Goal: Register for event/course

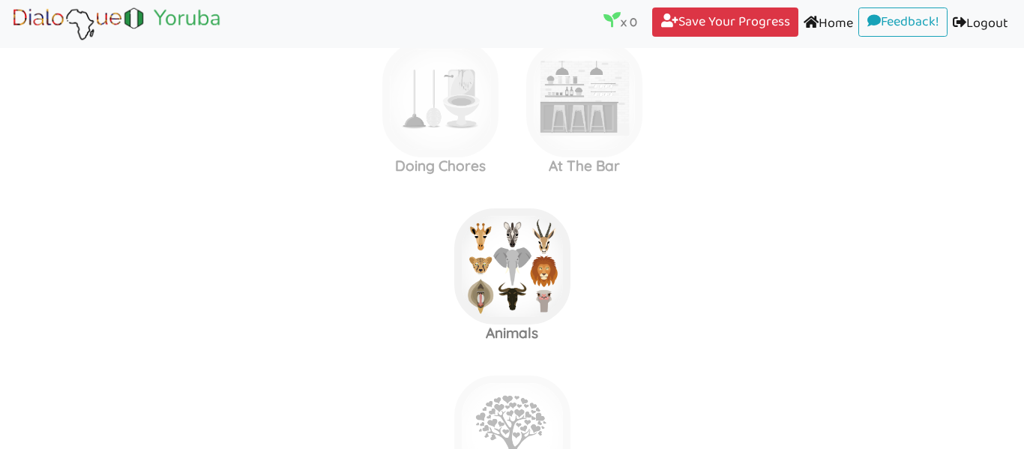
scroll to position [1236, 0]
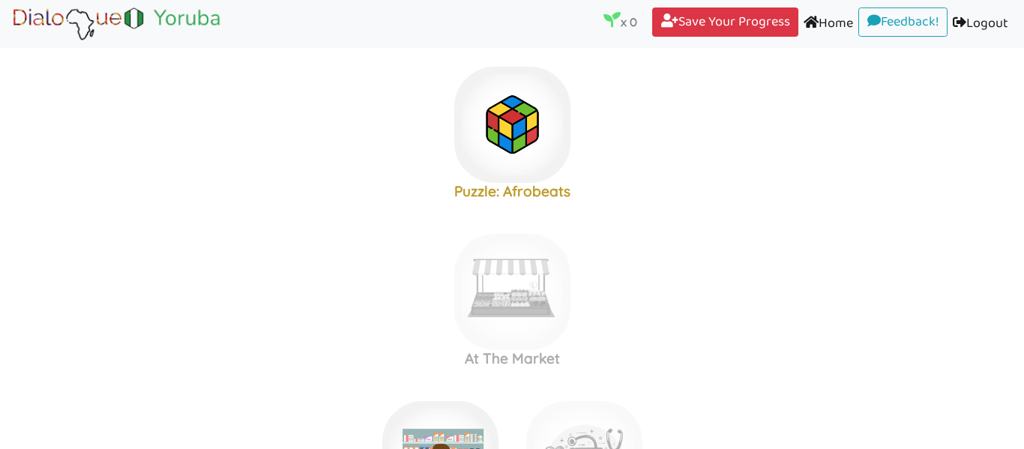
scroll to position [0, 0]
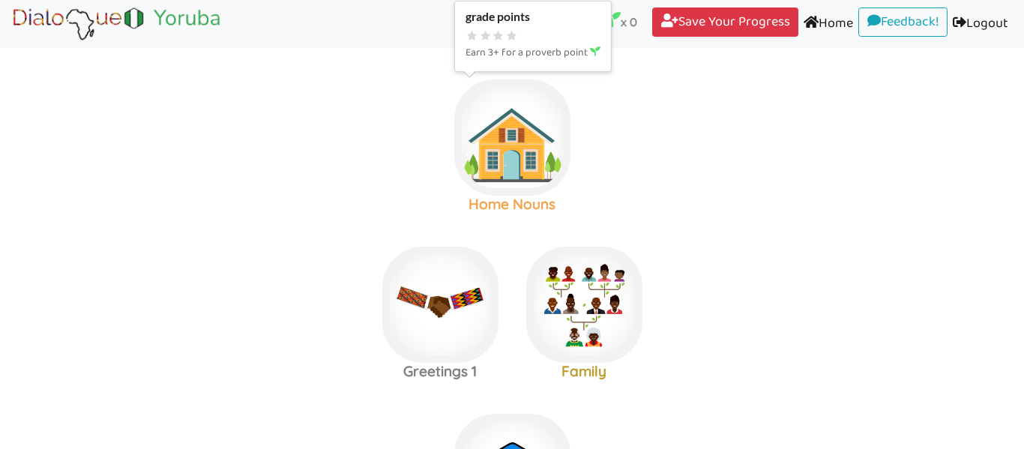
click at [501, 121] on img at bounding box center [512, 137] width 116 height 116
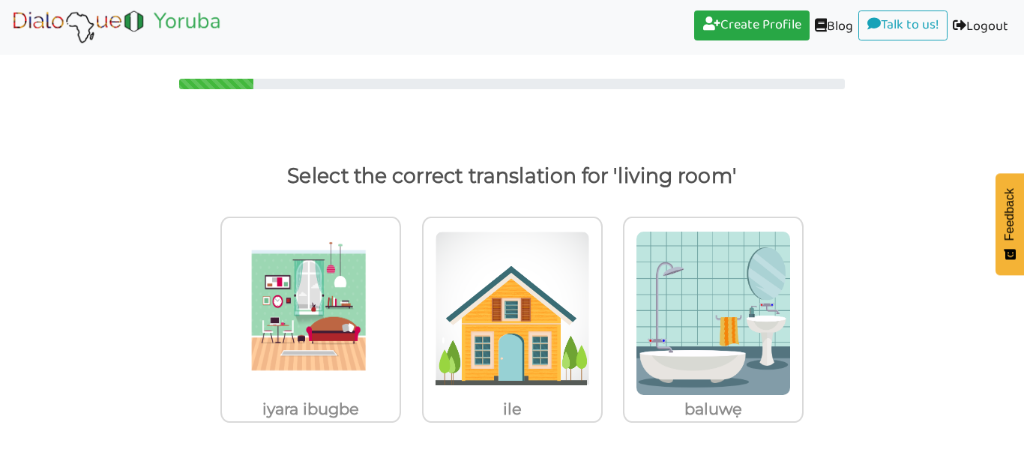
click at [719, 9] on nav "Create Profile (current) Blog (current) Talk to us! (current) Logout (current)" at bounding box center [512, 27] width 1024 height 55
click at [733, 34] on link "Create Profile (current)" at bounding box center [751, 25] width 115 height 30
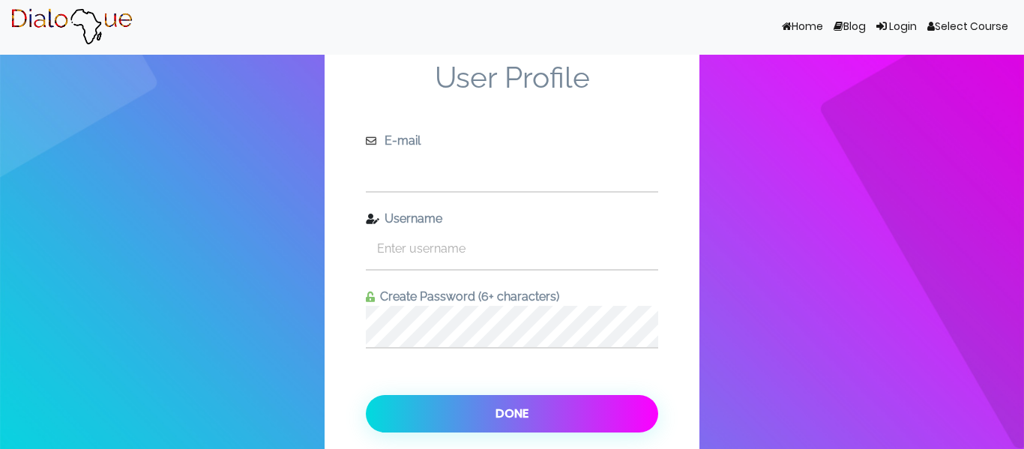
click at [489, 169] on input "text" at bounding box center [512, 170] width 292 height 41
type input "borndos@yahoo.com"
click at [426, 250] on input "text" at bounding box center [512, 248] width 292 height 41
type input "u"
type input "ugkulo_2013"
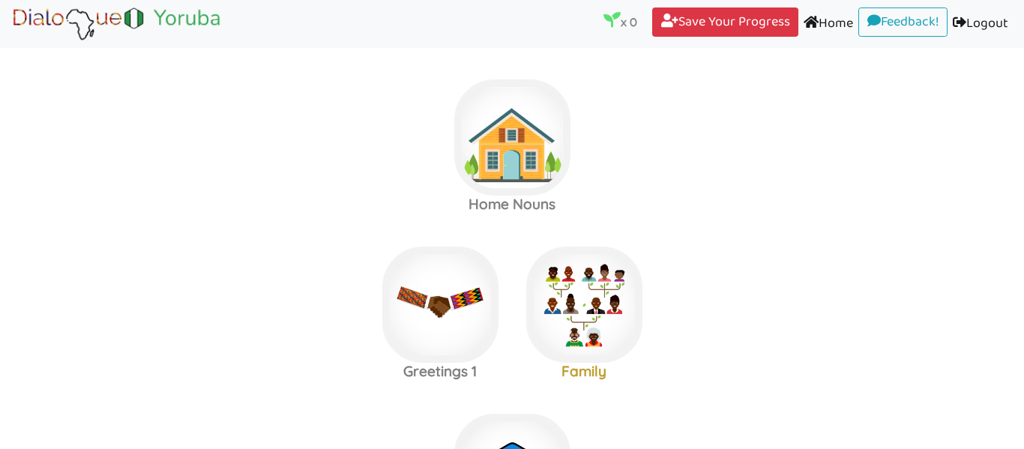
scroll to position [1015, 0]
